Goal: Information Seeking & Learning: Learn about a topic

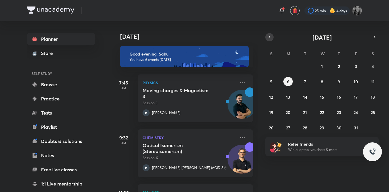
click at [267, 40] on icon "button" at bounding box center [269, 37] width 5 height 5
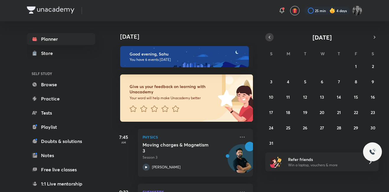
click at [267, 40] on icon "button" at bounding box center [269, 37] width 5 height 5
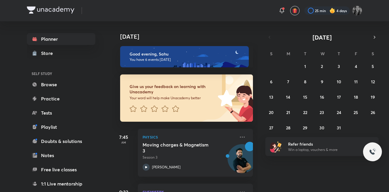
click at [368, 95] on div "29 30 1 2 3 4 5 6 7 8 9 10 11 12 13 14 15 16 17 18 19 20 21 22 23 24 25 26 27 2…" at bounding box center [321, 96] width 113 height 71
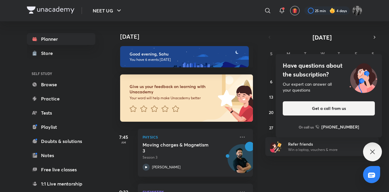
click at [372, 146] on div "Have questions about the subscription? Our expert can answer all your questions…" at bounding box center [372, 151] width 19 height 19
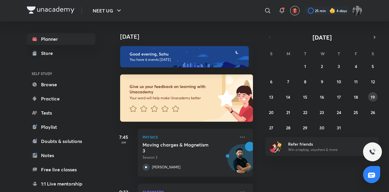
click at [377, 96] on button "19" at bounding box center [372, 96] width 9 height 9
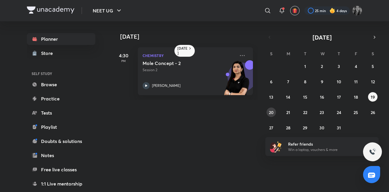
click at [272, 114] on abbr "20" at bounding box center [271, 113] width 5 height 6
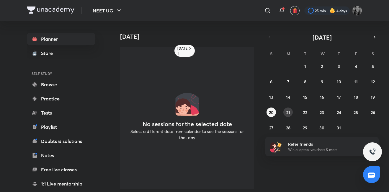
click at [287, 110] on abbr "21" at bounding box center [288, 113] width 4 height 6
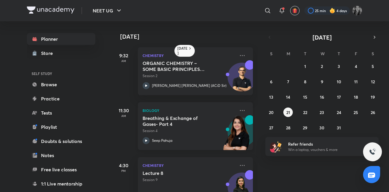
click at [148, 139] on icon at bounding box center [146, 140] width 7 height 7
